Goal: Task Accomplishment & Management: Complete application form

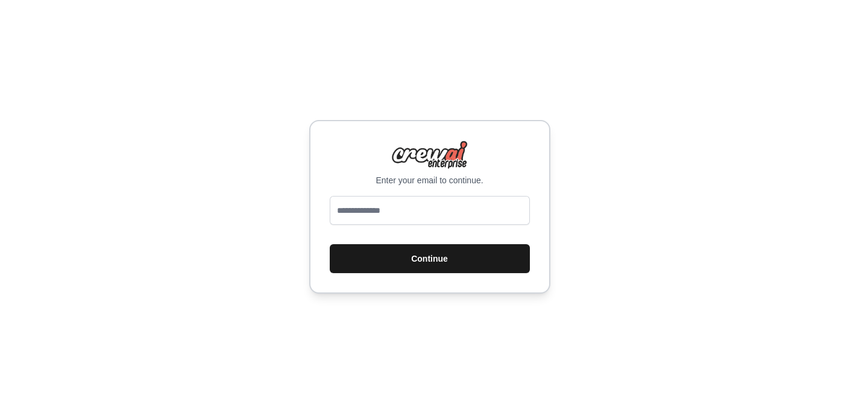
type input "**********"
click at [438, 260] on button "Continue" at bounding box center [430, 258] width 200 height 29
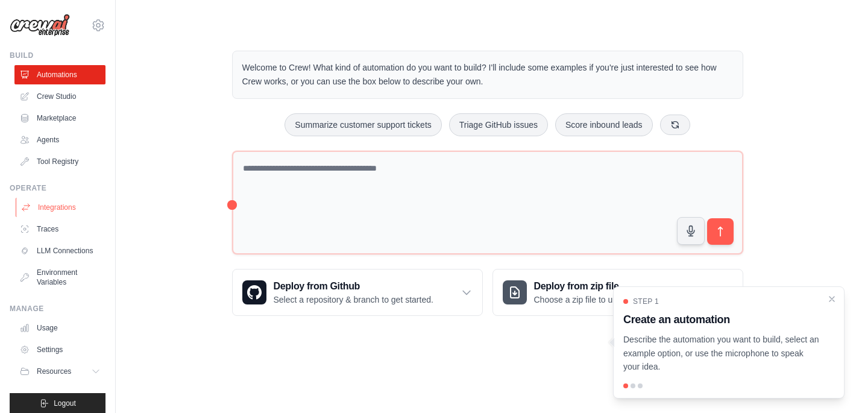
click at [69, 210] on link "Integrations" at bounding box center [61, 207] width 91 height 19
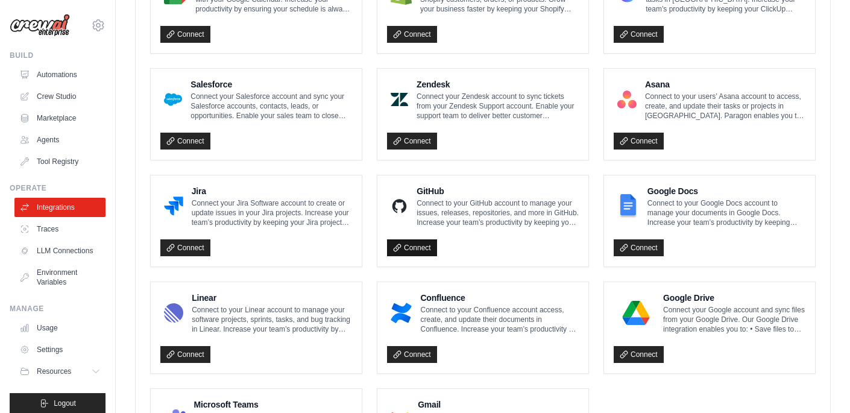
click at [419, 247] on link "Connect" at bounding box center [412, 247] width 50 height 17
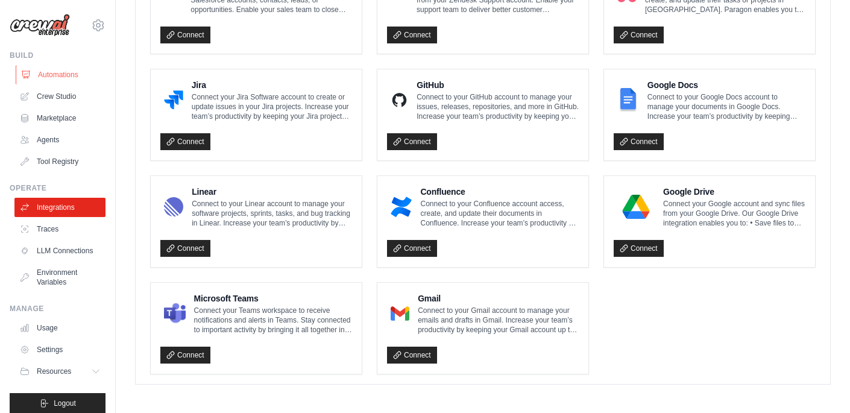
click at [72, 77] on link "Automations" at bounding box center [61, 74] width 91 height 19
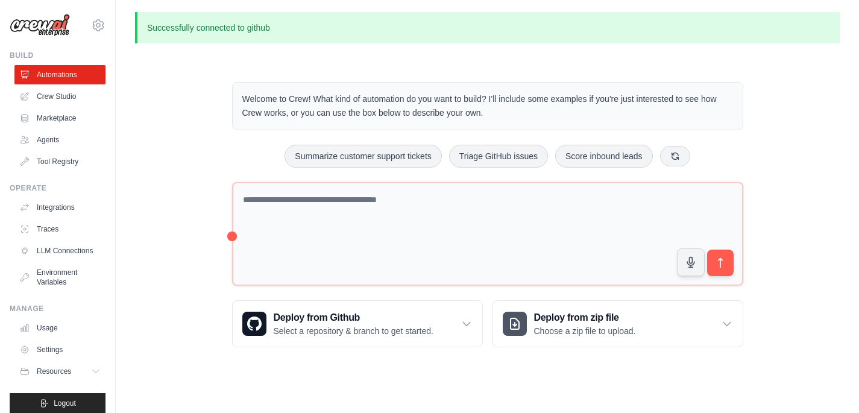
click at [553, 291] on div "Welcome to Crew! What kind of automation do you want to build? I'll include som…" at bounding box center [488, 215] width 540 height 304
click at [565, 318] on h3 "Deploy from zip file" at bounding box center [585, 317] width 102 height 14
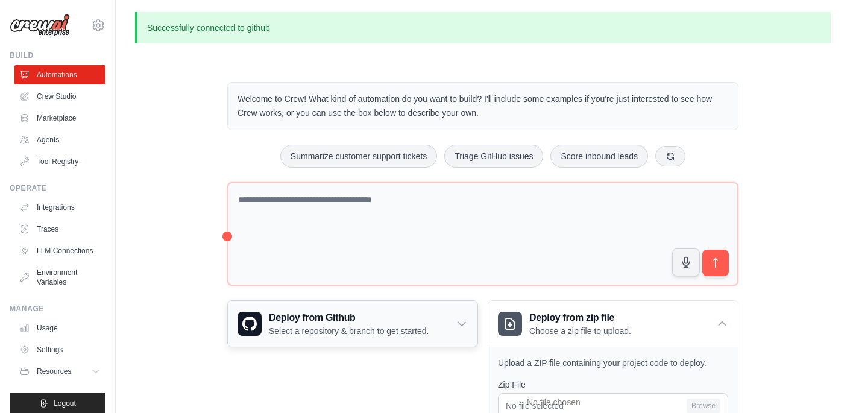
click at [390, 319] on h3 "Deploy from Github" at bounding box center [349, 317] width 160 height 14
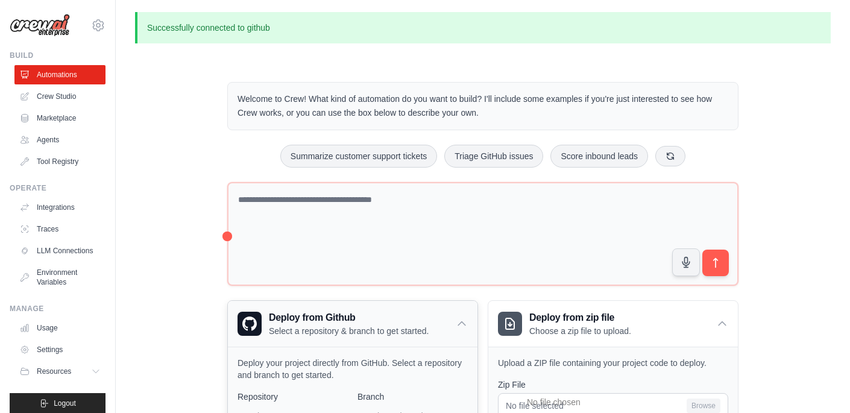
scroll to position [290, 0]
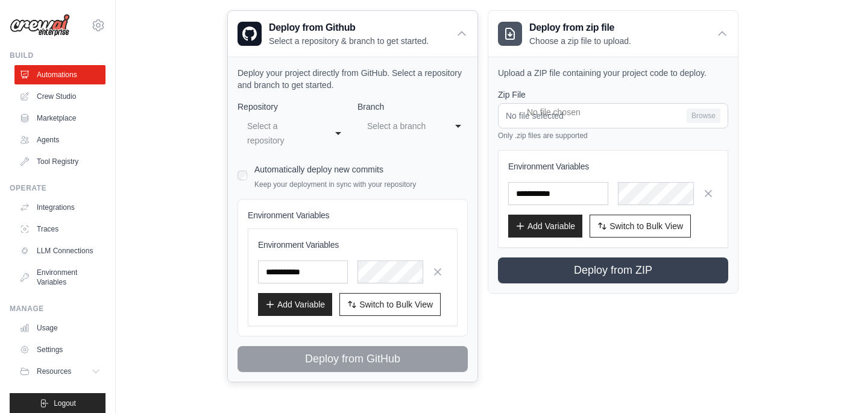
click at [318, 136] on div "Select a repository" at bounding box center [284, 133] width 79 height 34
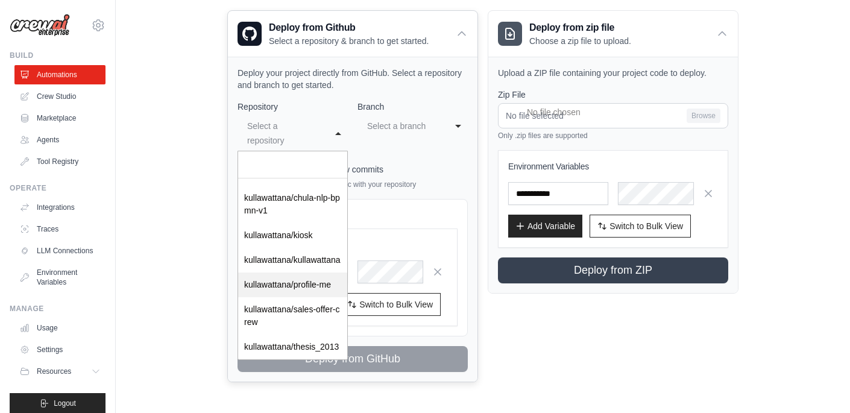
scroll to position [192, 0]
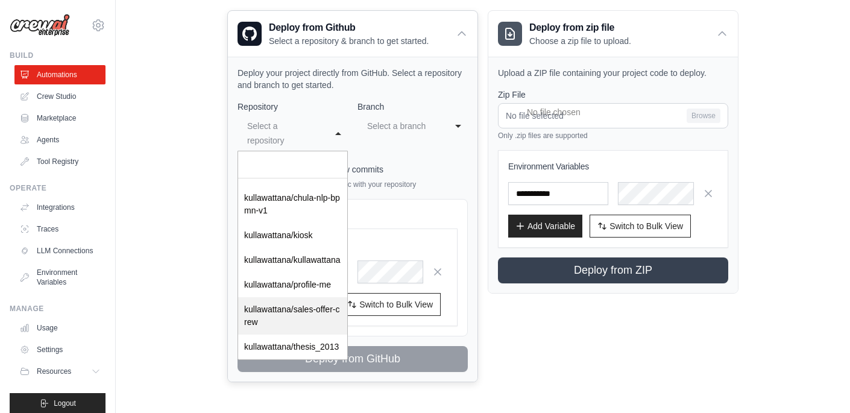
select select "**********"
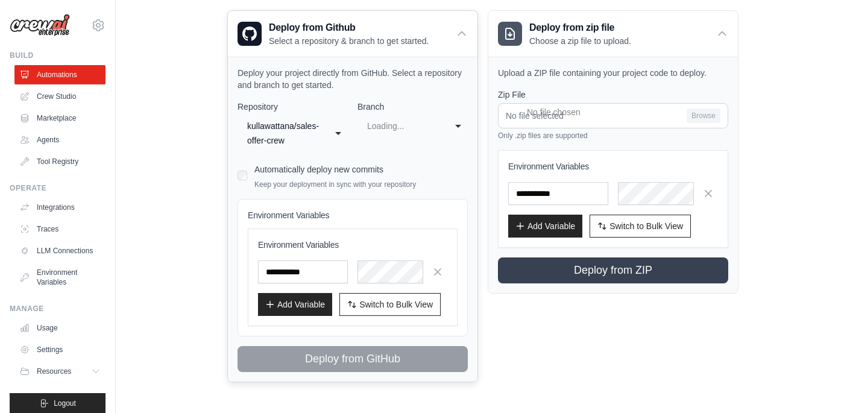
select select "****"
click at [304, 271] on input "text" at bounding box center [303, 271] width 90 height 23
click at [369, 298] on span "Switch to Bulk View" at bounding box center [396, 304] width 74 height 12
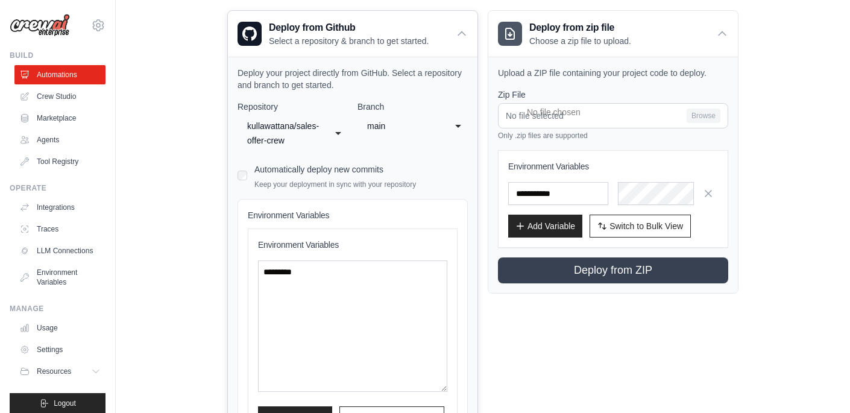
scroll to position [397, 0]
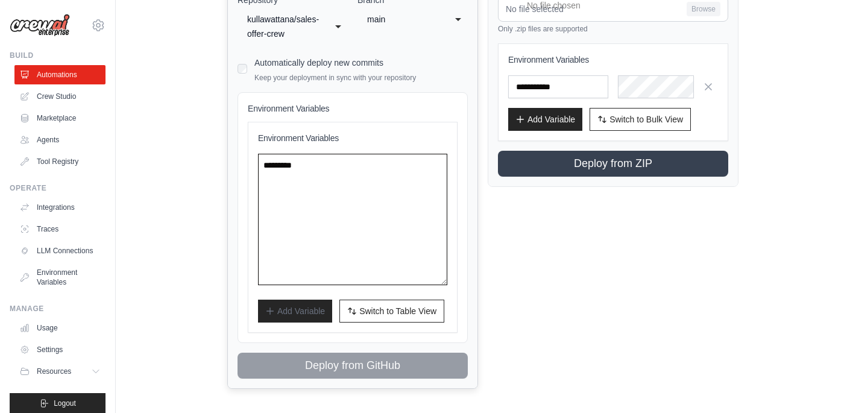
click at [368, 212] on textarea at bounding box center [352, 219] width 189 height 131
paste textarea "**********"
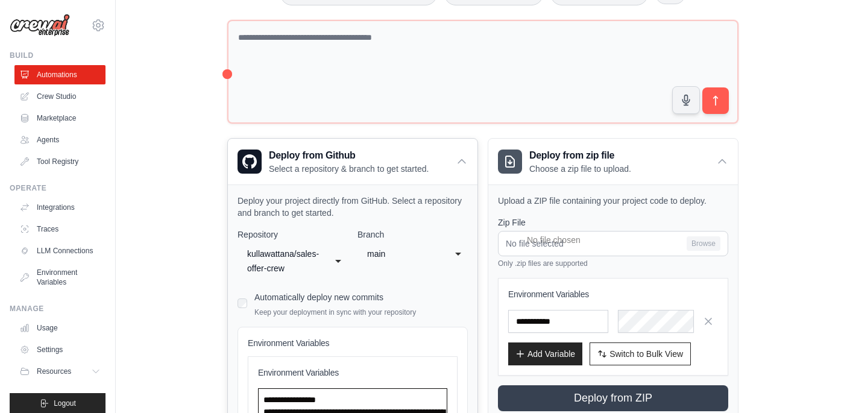
scroll to position [228, 0]
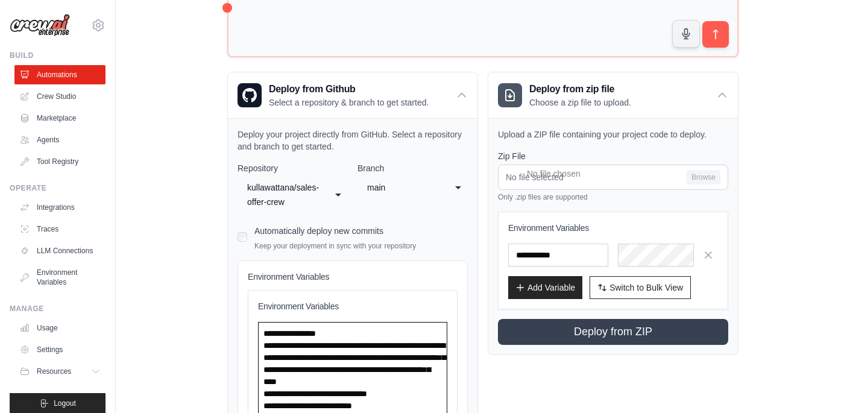
type textarea "**********"
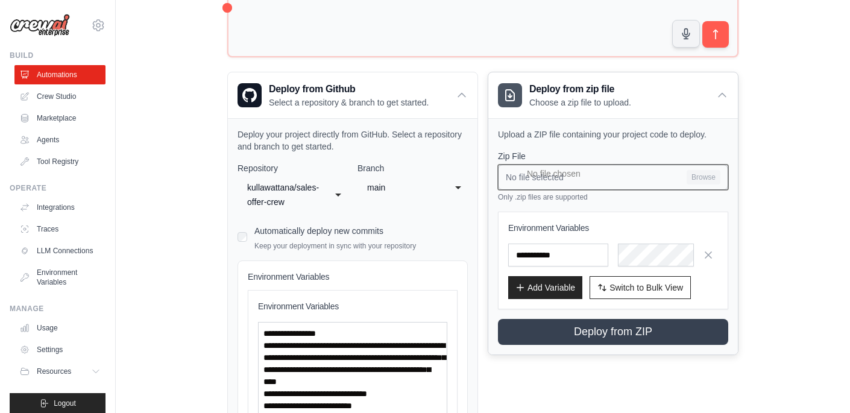
click at [691, 177] on input "No file selected Browse" at bounding box center [613, 177] width 230 height 25
type input "**********"
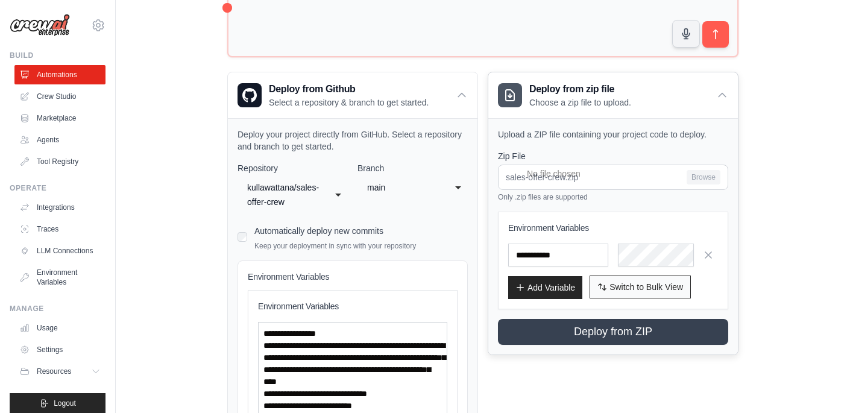
click at [630, 286] on span "Switch to Bulk View" at bounding box center [646, 287] width 74 height 12
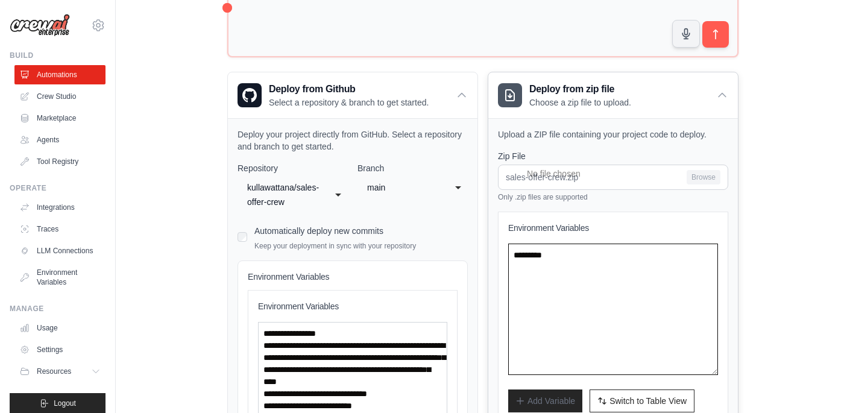
click at [575, 271] on textarea at bounding box center [613, 308] width 210 height 131
paste textarea "**********"
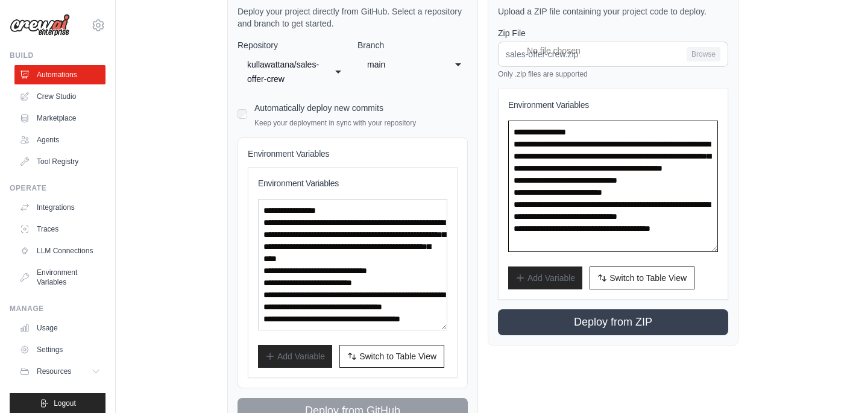
scroll to position [403, 0]
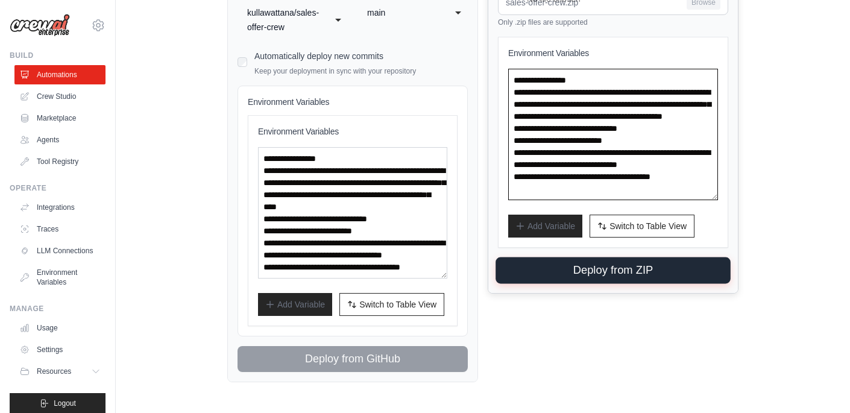
type textarea "**********"
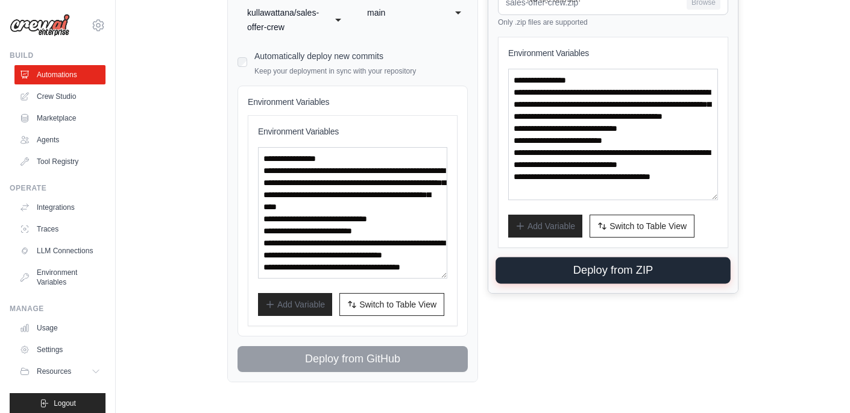
click at [604, 272] on button "Deploy from ZIP" at bounding box center [612, 270] width 235 height 27
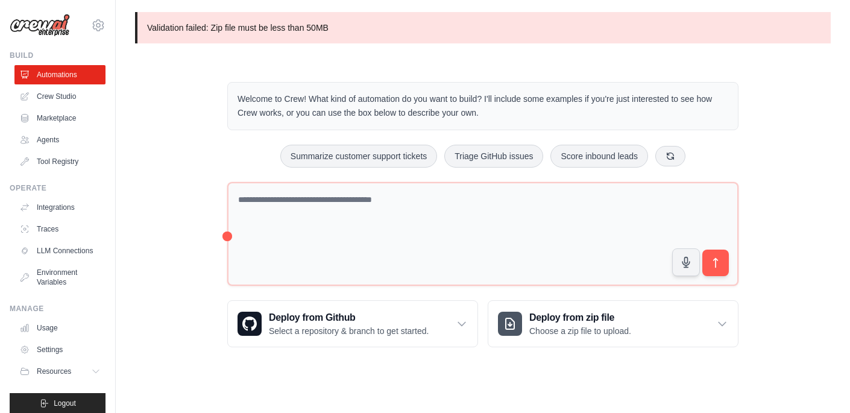
scroll to position [0, 0]
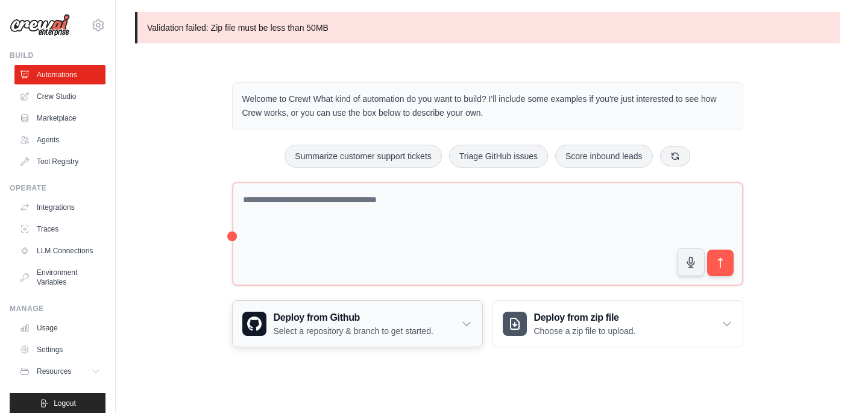
click at [371, 331] on p "Select a repository & branch to get started." at bounding box center [354, 331] width 160 height 12
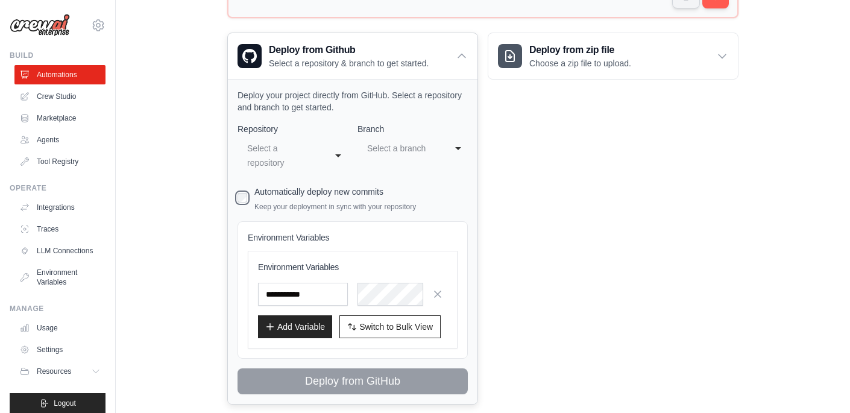
scroll to position [290, 0]
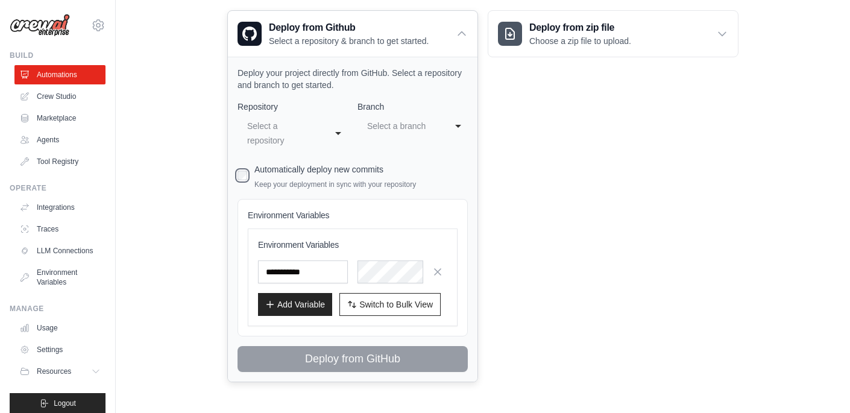
click at [304, 127] on div "Select a repository" at bounding box center [280, 133] width 67 height 29
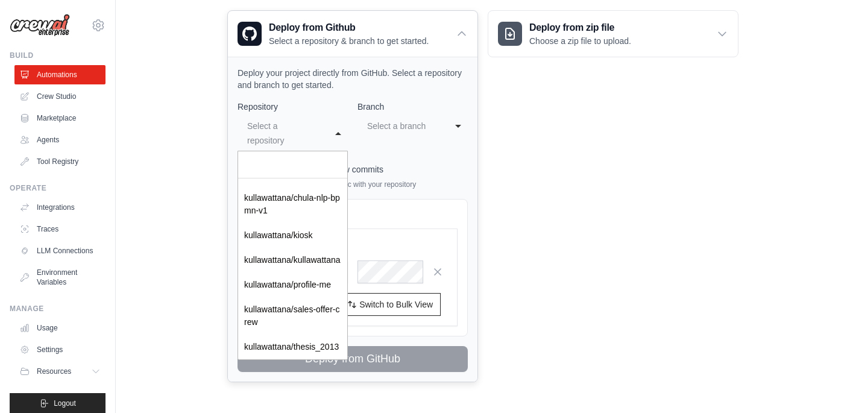
scroll to position [192, 0]
select select "**********"
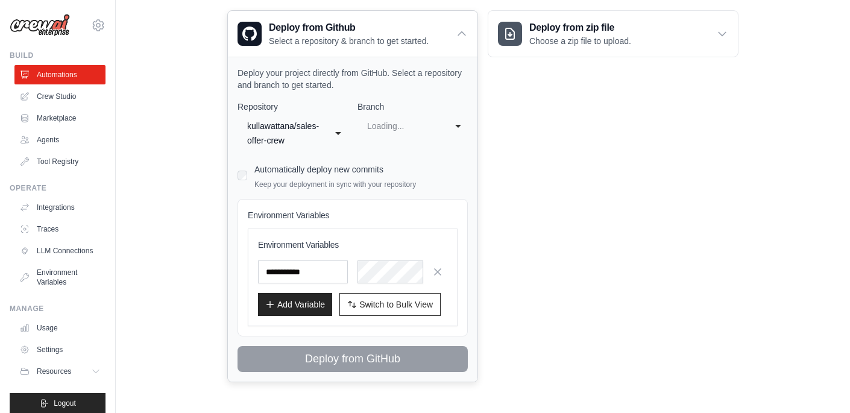
scroll to position [0, 0]
select select "****"
click at [315, 277] on input "text" at bounding box center [303, 271] width 90 height 23
click at [381, 310] on button "Switch to Bulk View Switch to Table View" at bounding box center [389, 303] width 101 height 23
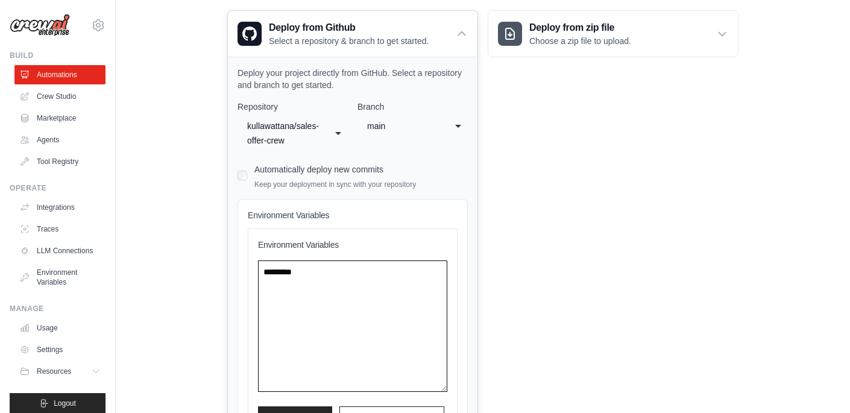
click at [318, 272] on textarea at bounding box center [352, 325] width 189 height 131
paste textarea "**********"
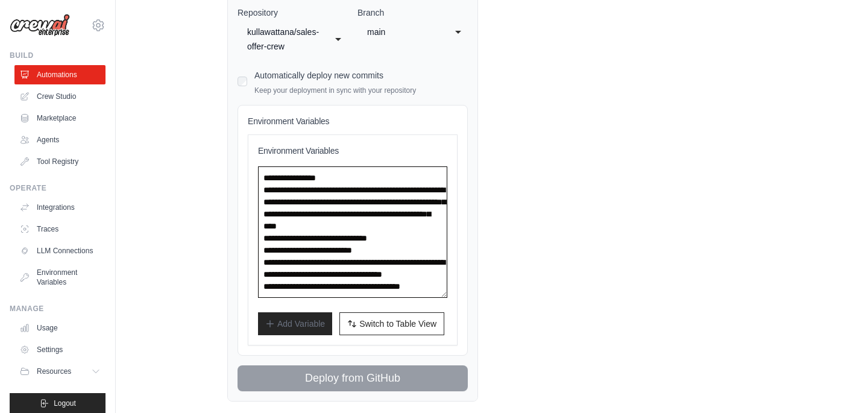
scroll to position [403, 0]
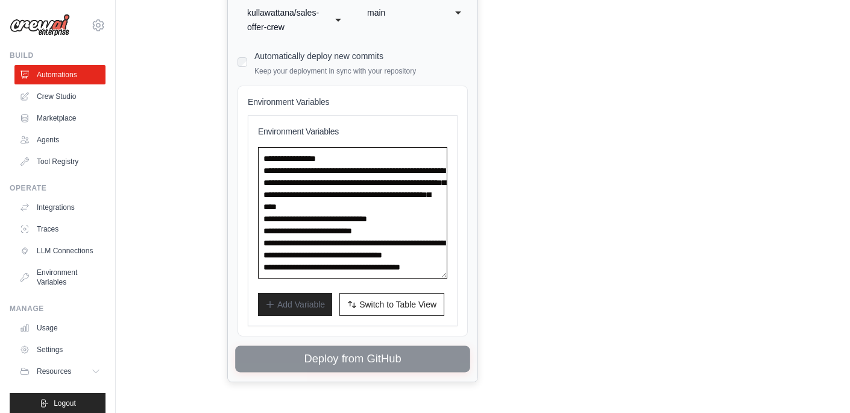
type textarea "**********"
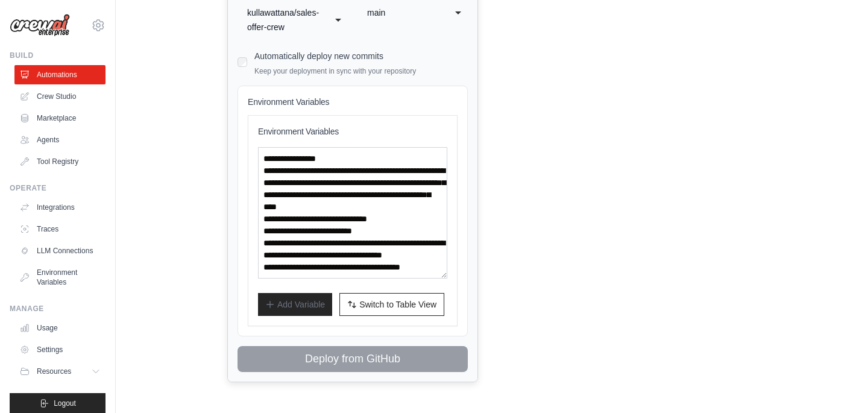
scroll to position [72, 0]
click at [60, 212] on link "Integrations" at bounding box center [61, 207] width 91 height 19
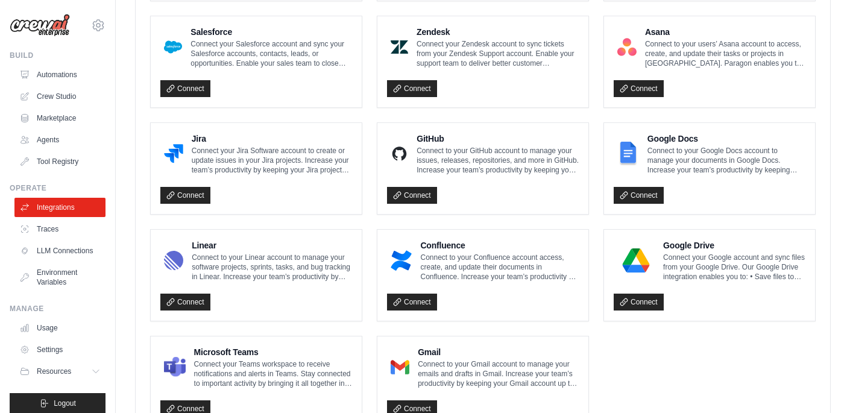
scroll to position [719, 0]
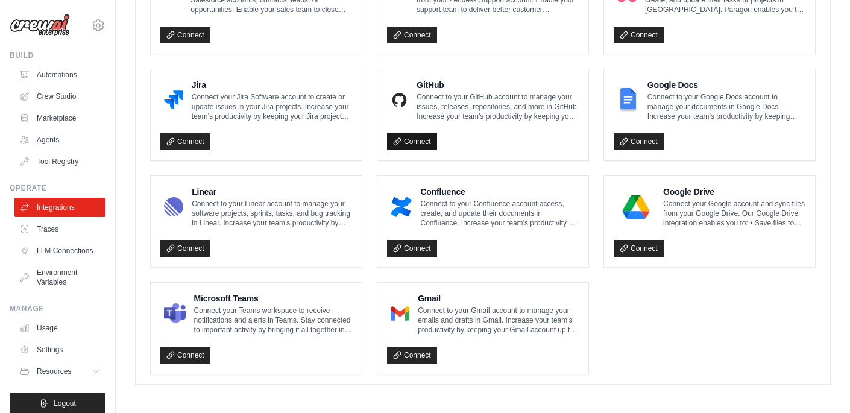
click at [423, 142] on link "Connect" at bounding box center [412, 141] width 50 height 17
click at [624, 247] on icon at bounding box center [623, 248] width 7 height 7
click at [419, 136] on link "Connect" at bounding box center [412, 141] width 50 height 17
click at [54, 75] on link "Automations" at bounding box center [61, 74] width 91 height 19
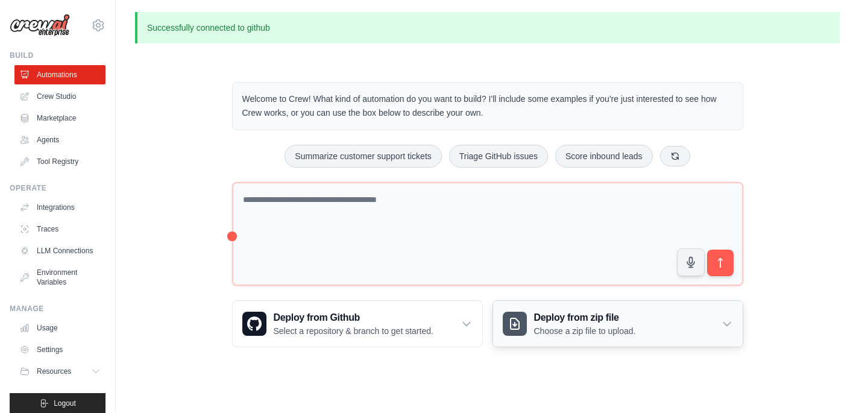
click at [597, 321] on h3 "Deploy from zip file" at bounding box center [585, 317] width 102 height 14
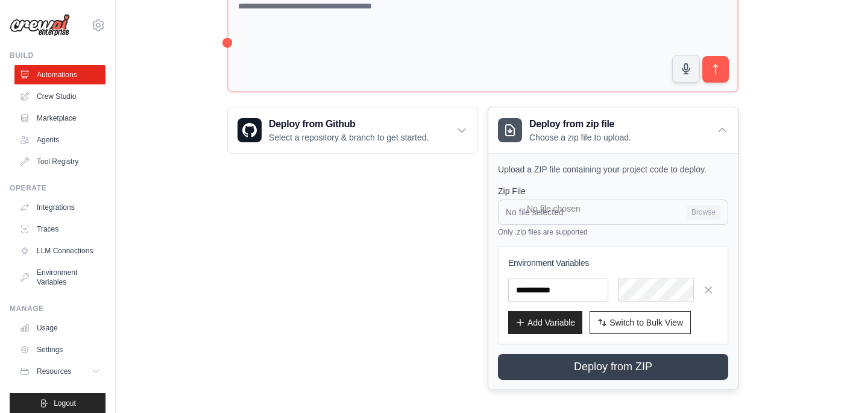
scroll to position [201, 0]
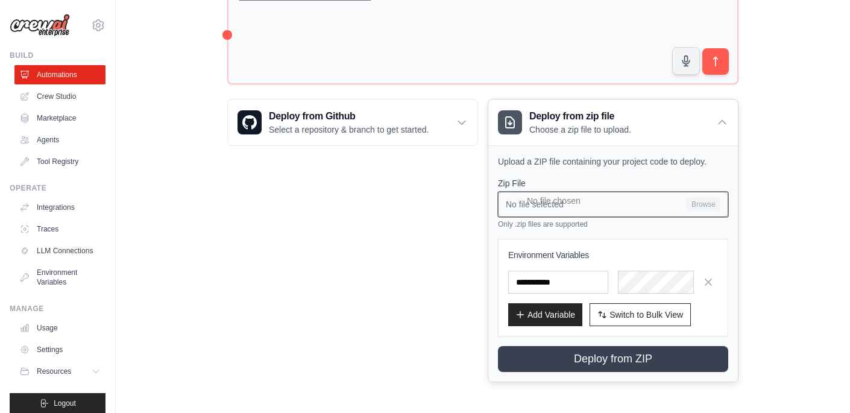
click at [701, 207] on input "No file selected Browse" at bounding box center [613, 204] width 230 height 25
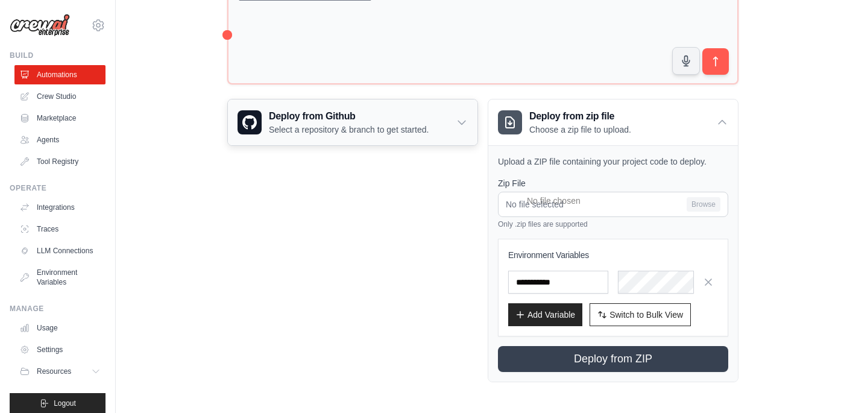
click at [413, 127] on p "Select a repository & branch to get started." at bounding box center [349, 130] width 160 height 12
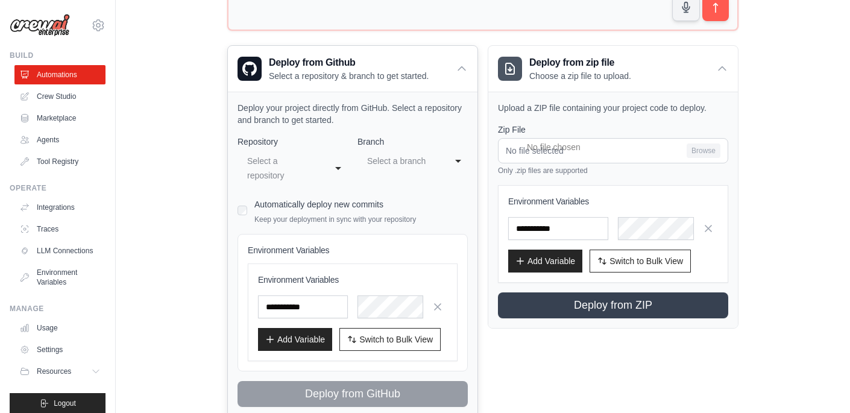
scroll to position [290, 0]
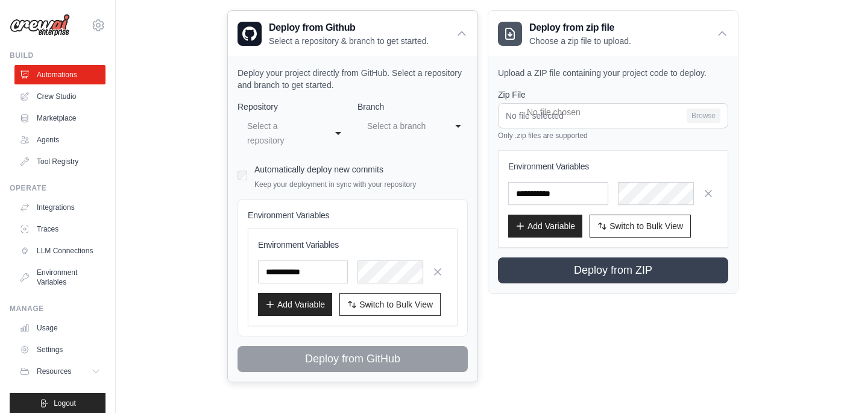
click at [306, 133] on div "Select a repository" at bounding box center [280, 133] width 67 height 29
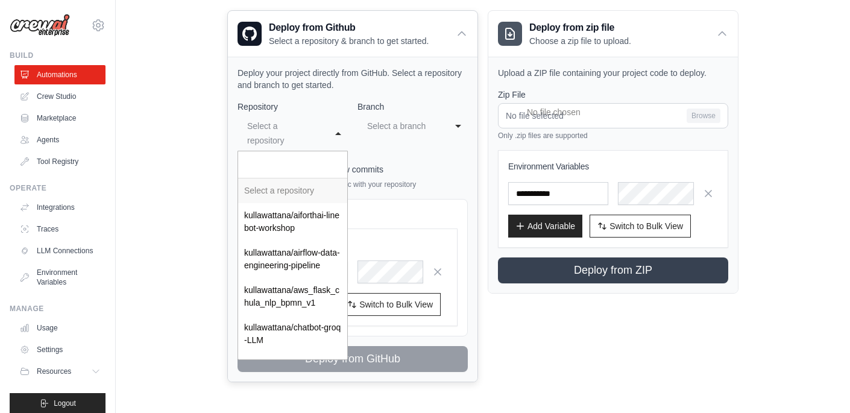
click at [306, 133] on div "Select a repository" at bounding box center [280, 133] width 67 height 29
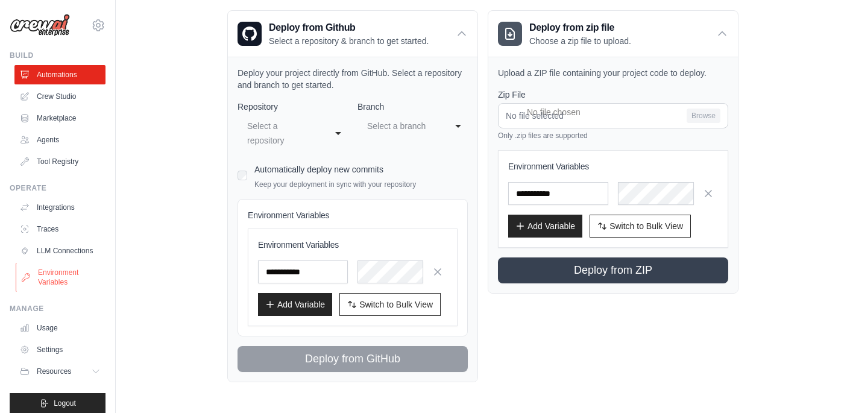
click at [62, 281] on link "Environment Variables" at bounding box center [61, 277] width 91 height 29
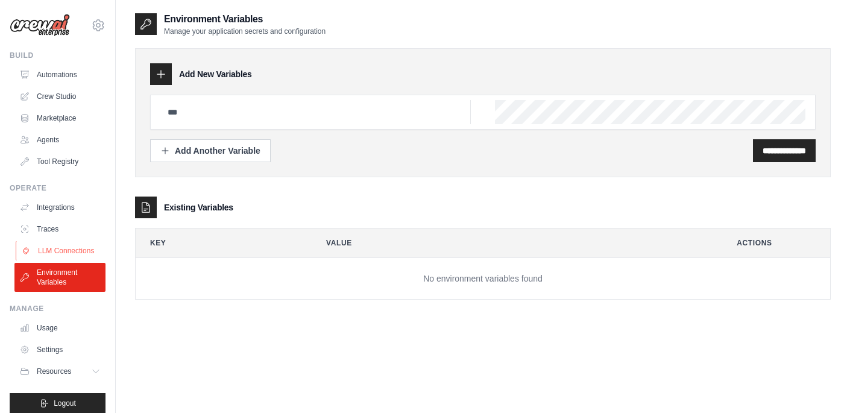
click at [70, 252] on link "LLM Connections" at bounding box center [61, 250] width 91 height 19
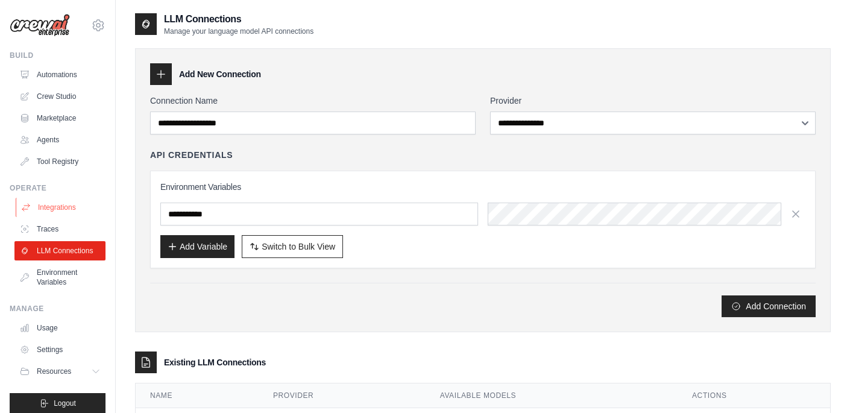
click at [76, 204] on link "Integrations" at bounding box center [61, 207] width 91 height 19
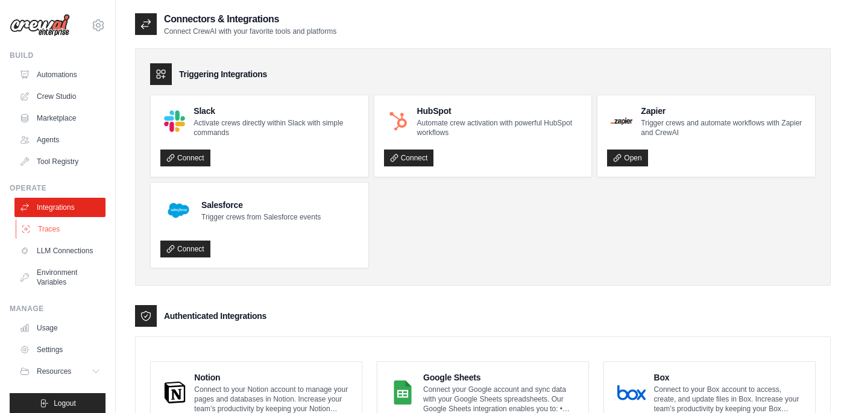
scroll to position [20, 0]
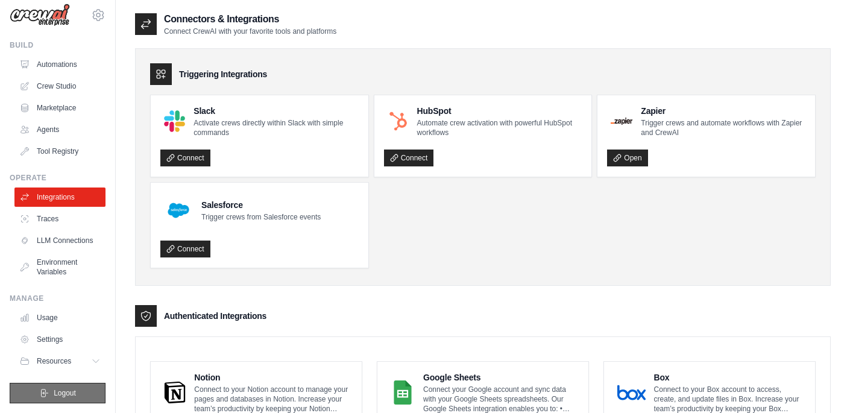
click at [42, 386] on button "Logout" at bounding box center [58, 393] width 96 height 20
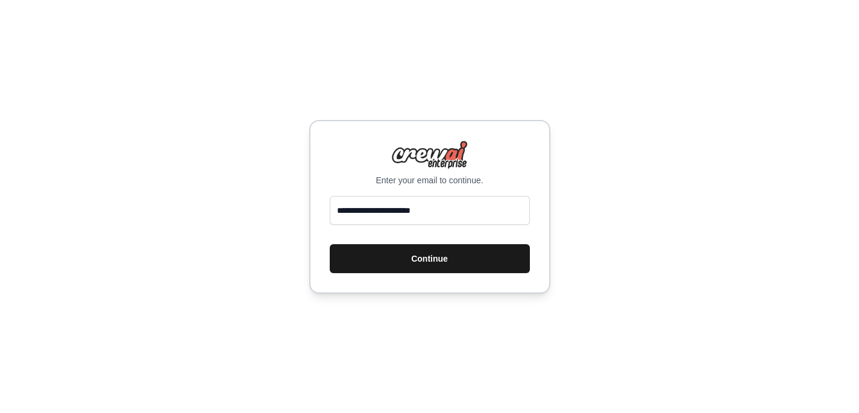
click at [430, 255] on button "Continue" at bounding box center [430, 258] width 200 height 29
